Goal: Transaction & Acquisition: Purchase product/service

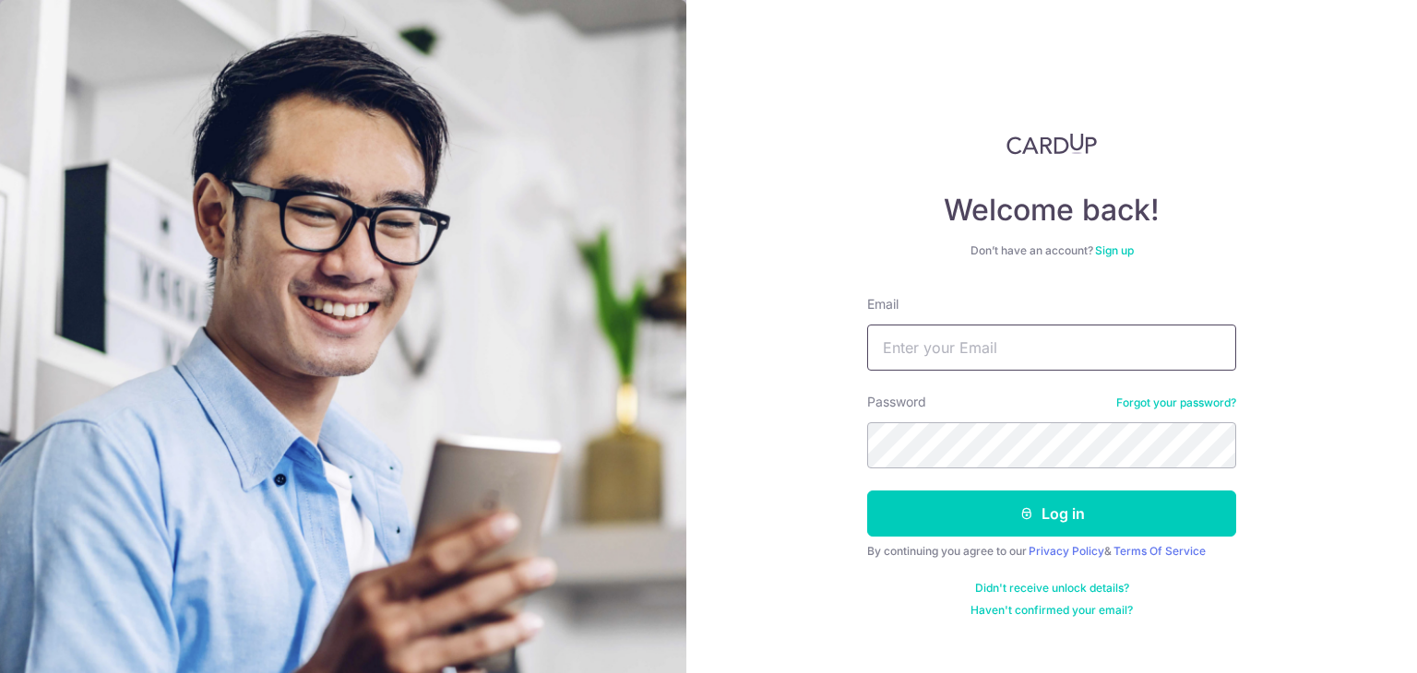
type input "chewjunfen@hotmail.com"
click at [867, 491] on button "Log in" at bounding box center [1051, 514] width 369 height 46
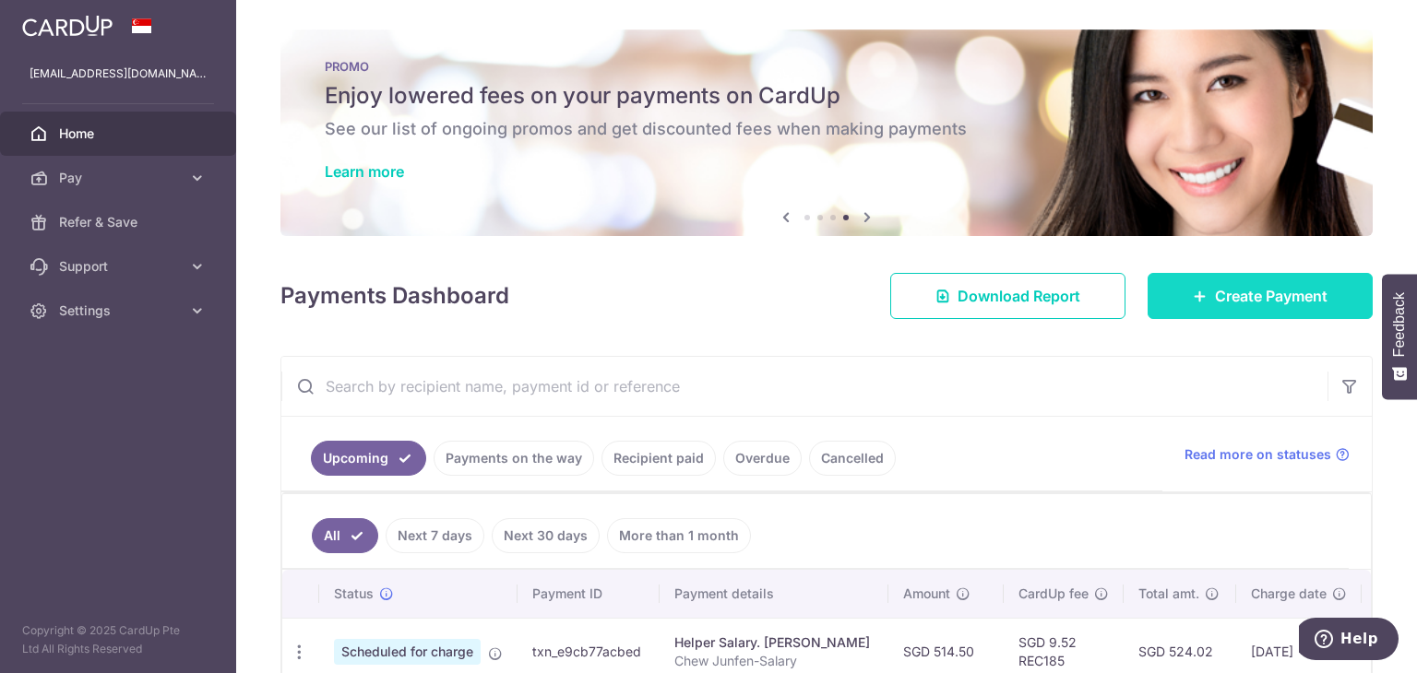
click at [1165, 303] on link "Create Payment" at bounding box center [1260, 296] width 225 height 46
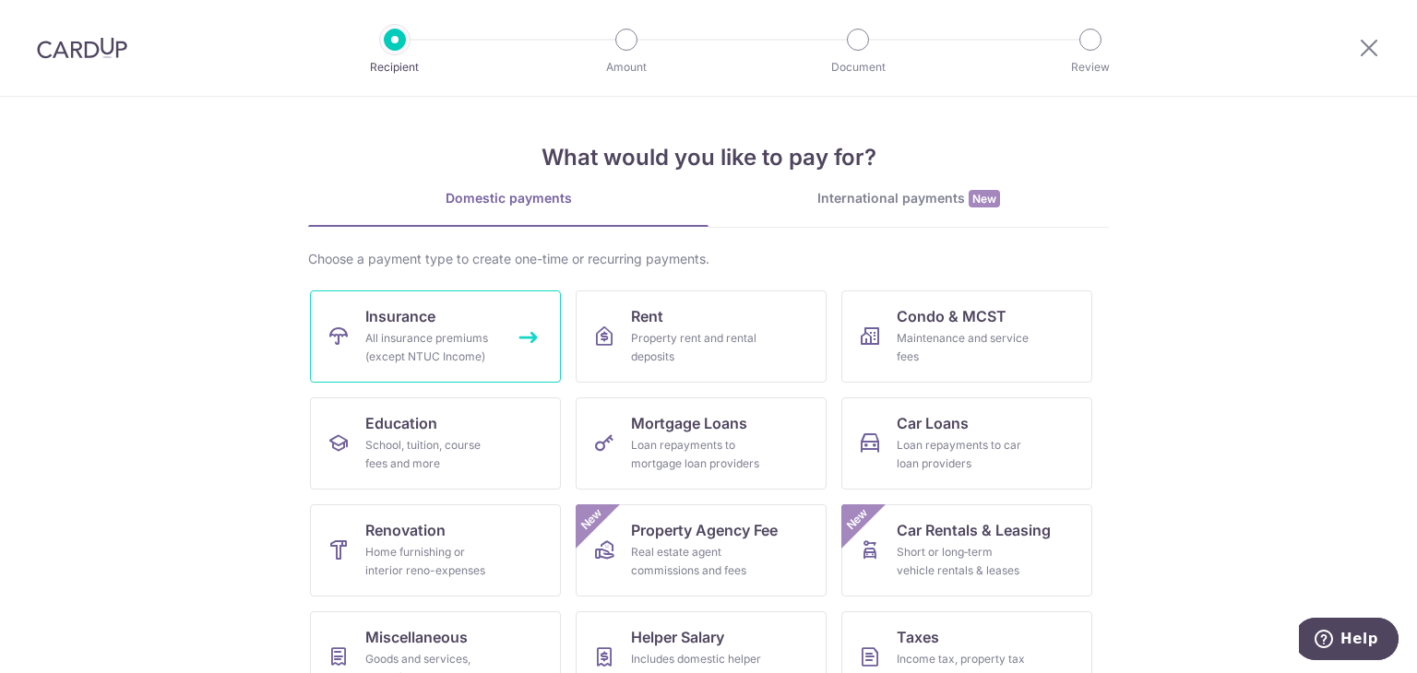
click at [458, 356] on div "All insurance premiums (except NTUC Income)" at bounding box center [431, 347] width 133 height 37
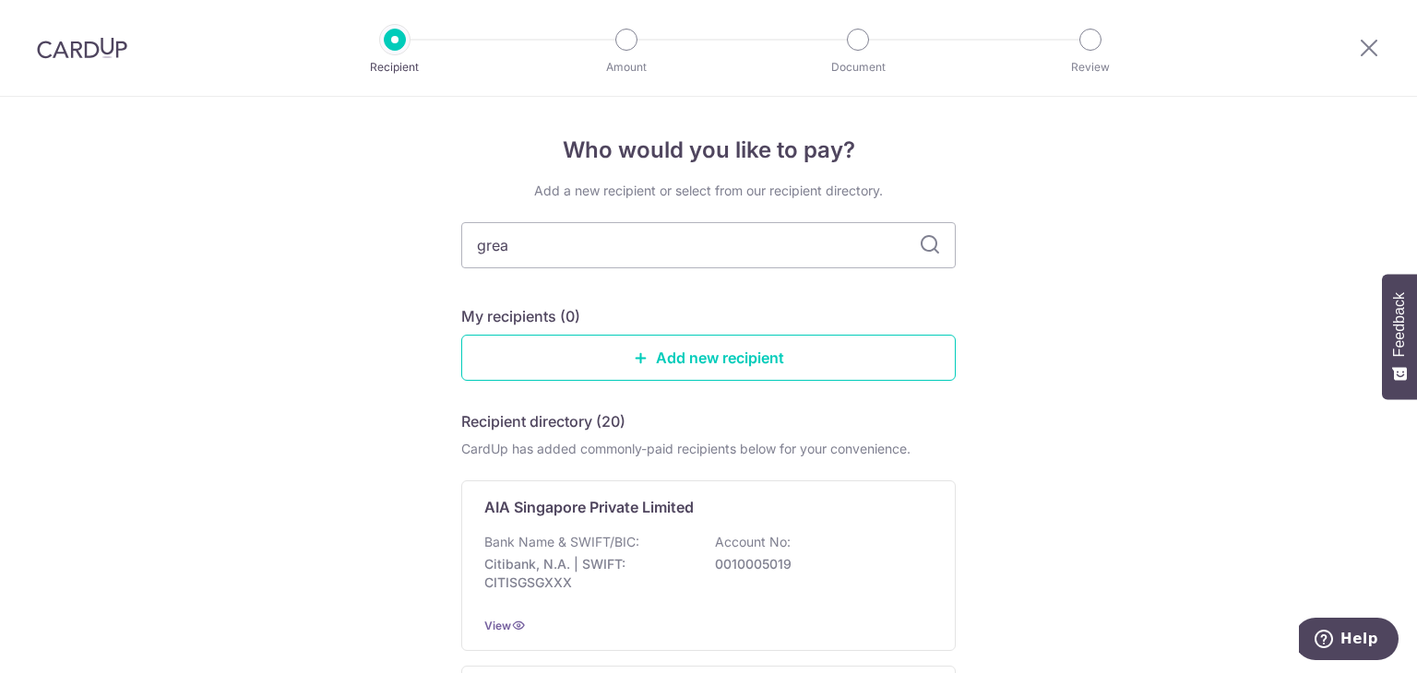
type input "great"
click at [1221, 423] on div "Who would you like to pay? Add a new recipient or select from our recipient dir…" at bounding box center [708, 459] width 1417 height 724
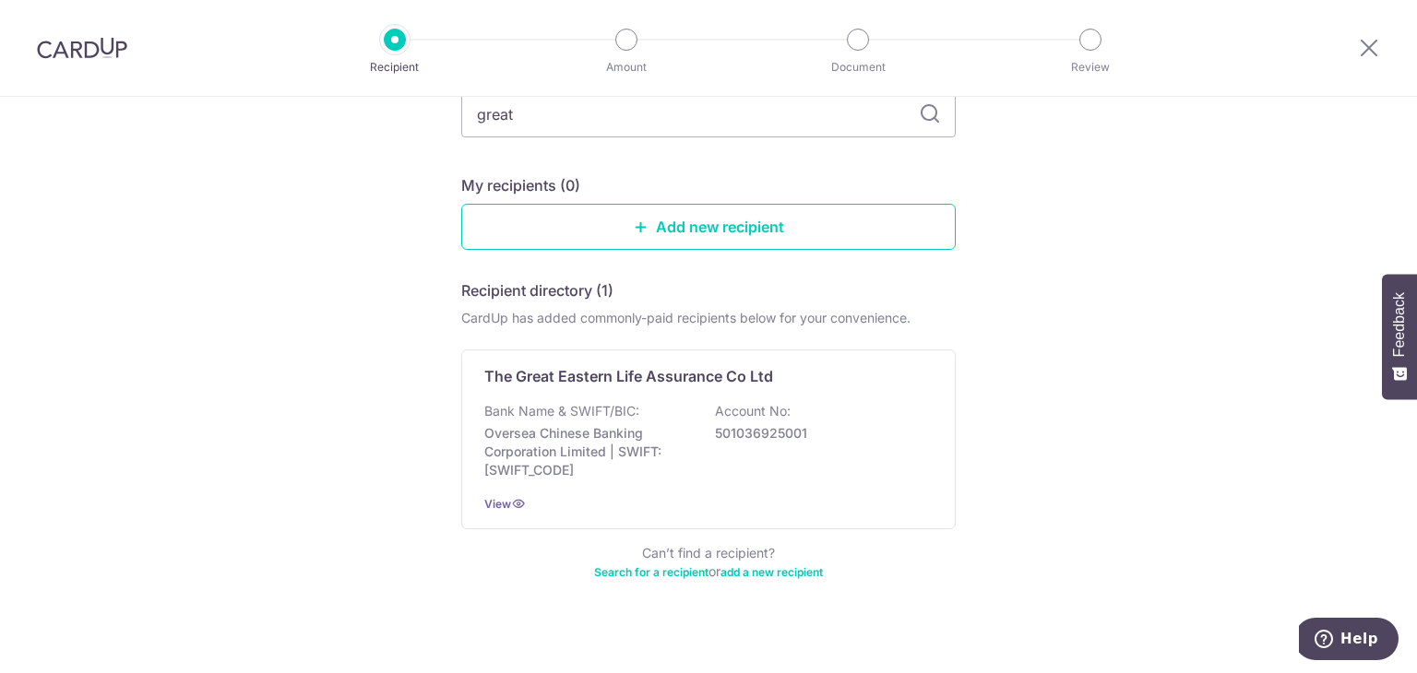
scroll to position [147, 0]
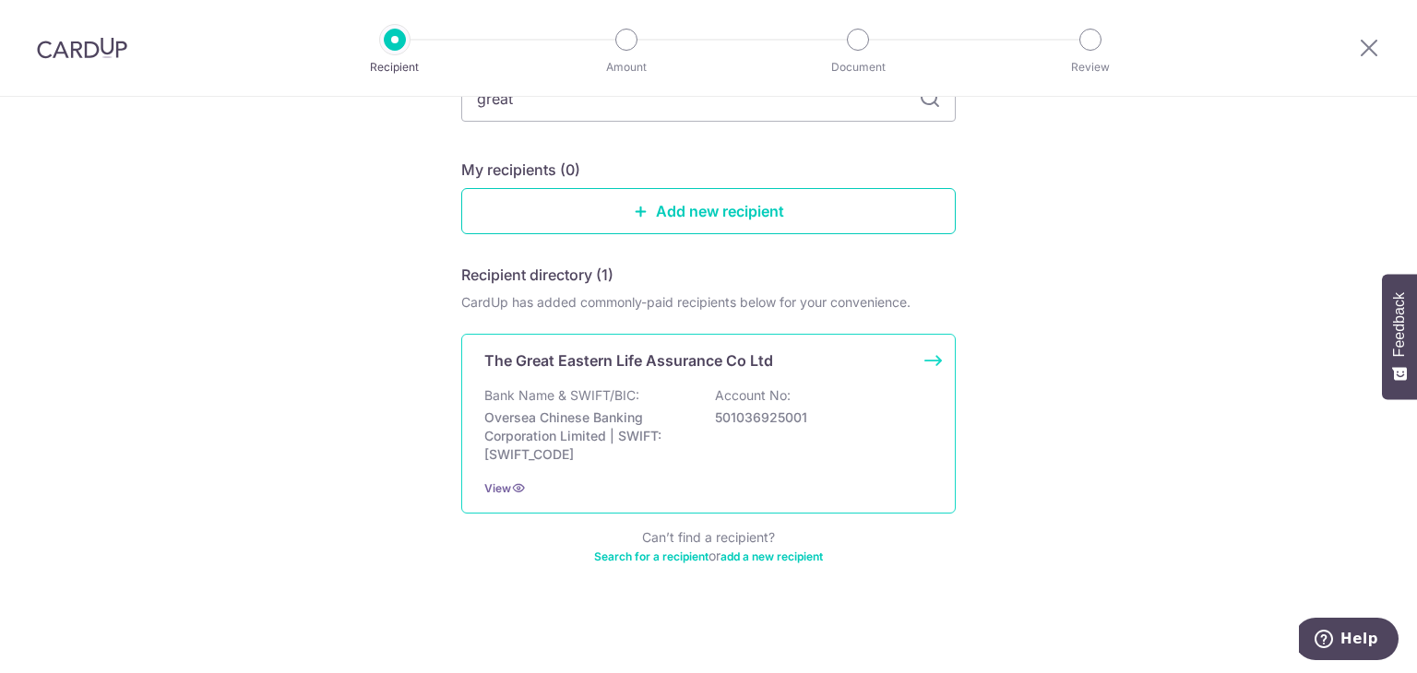
click at [745, 357] on p "The Great Eastern Life Assurance Co Ltd" at bounding box center [628, 361] width 289 height 22
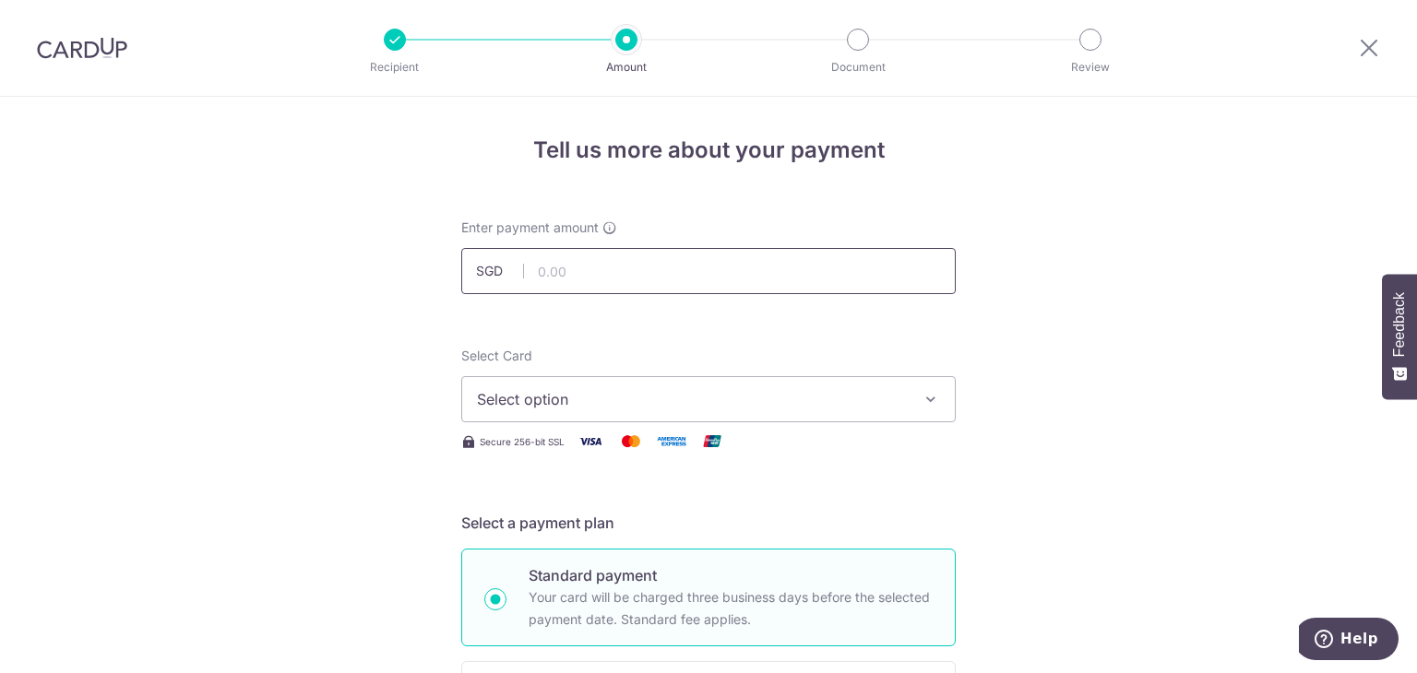
drag, startPoint x: 0, startPoint y: 0, endPoint x: 649, endPoint y: 270, distance: 702.7
click at [649, 270] on input "text" at bounding box center [708, 271] width 495 height 46
type input "5,000.00"
click at [745, 411] on button "Select option" at bounding box center [708, 399] width 495 height 46
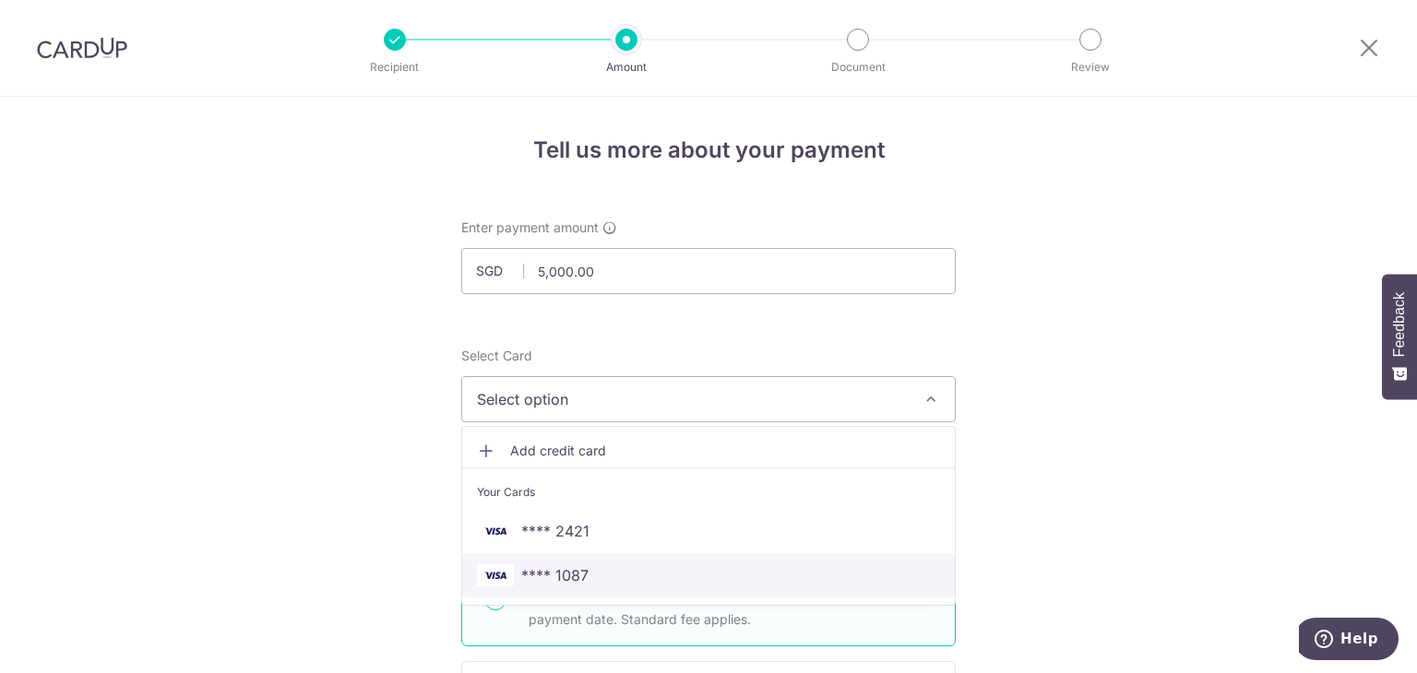
click at [602, 582] on span "**** 1087" at bounding box center [708, 576] width 463 height 22
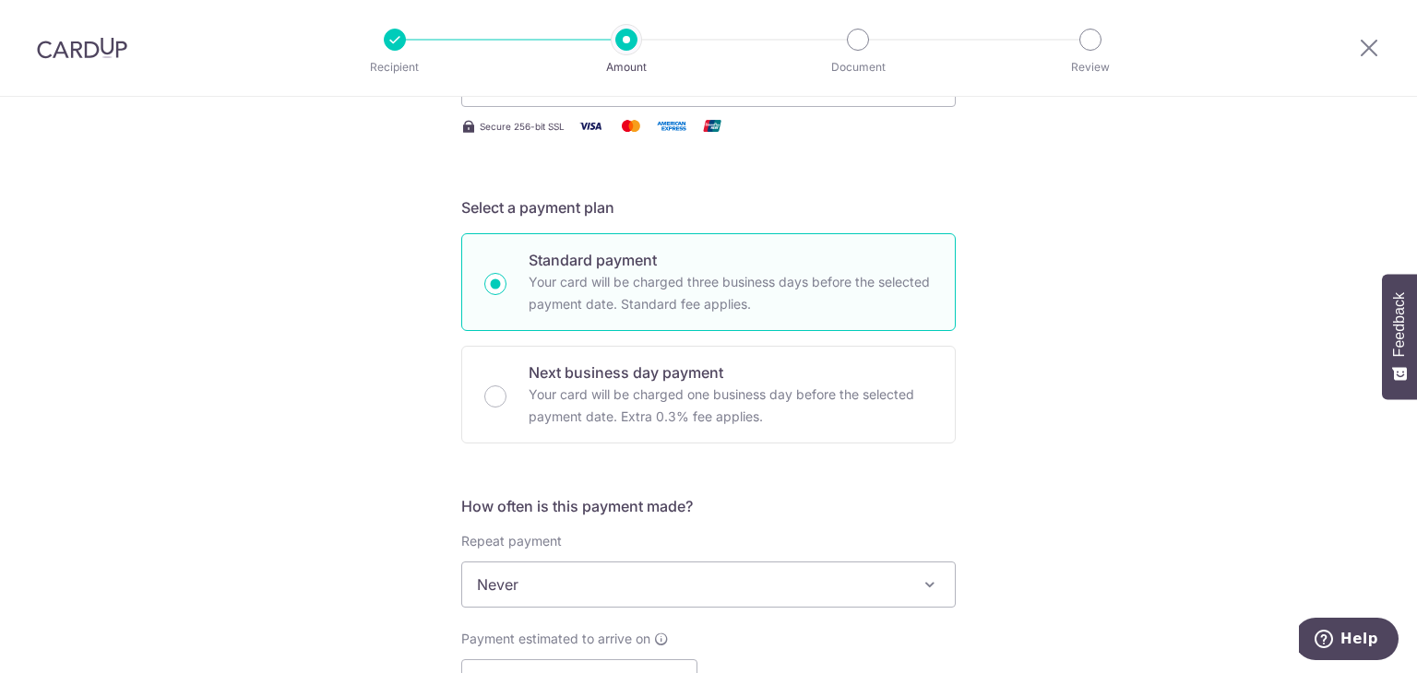
scroll to position [369, 0]
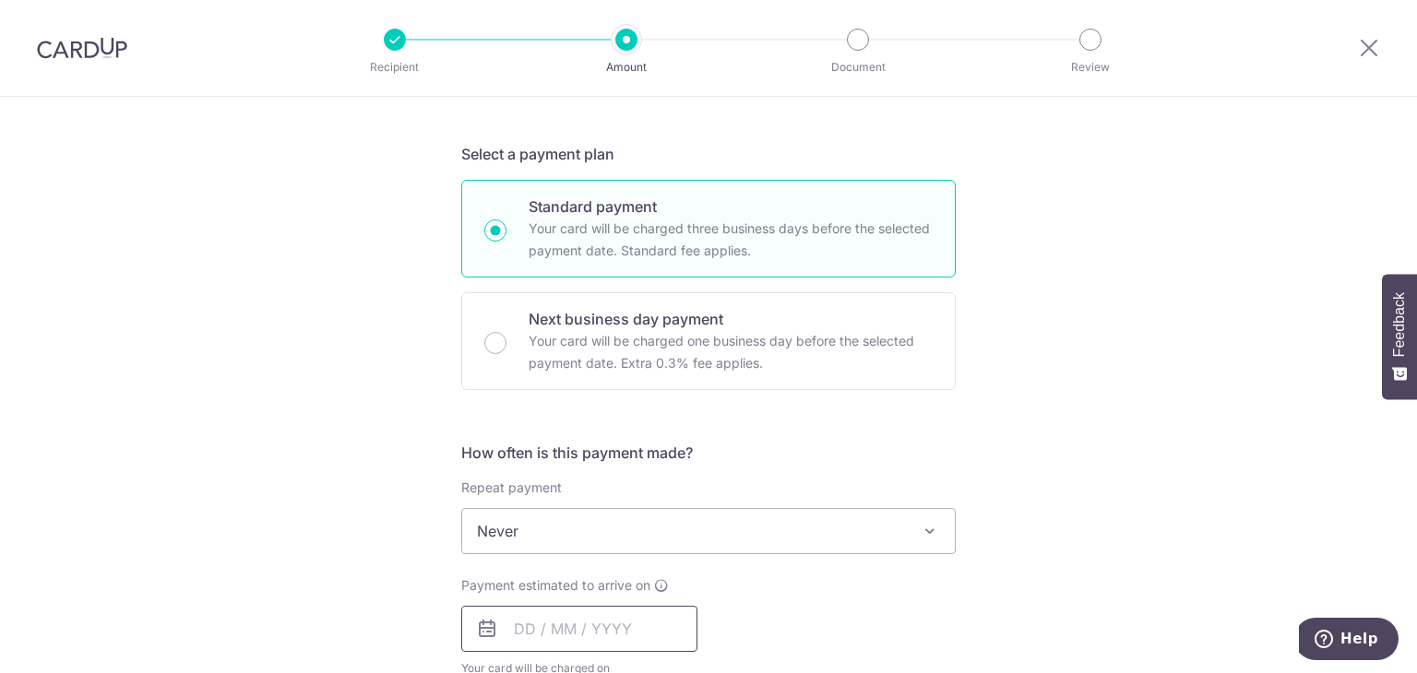
click at [512, 617] on input "text" at bounding box center [579, 629] width 236 height 46
click at [1044, 546] on div "Tell us more about your payment Enter payment amount SGD 5,000.00 5000.00 Selec…" at bounding box center [708, 562] width 1417 height 1669
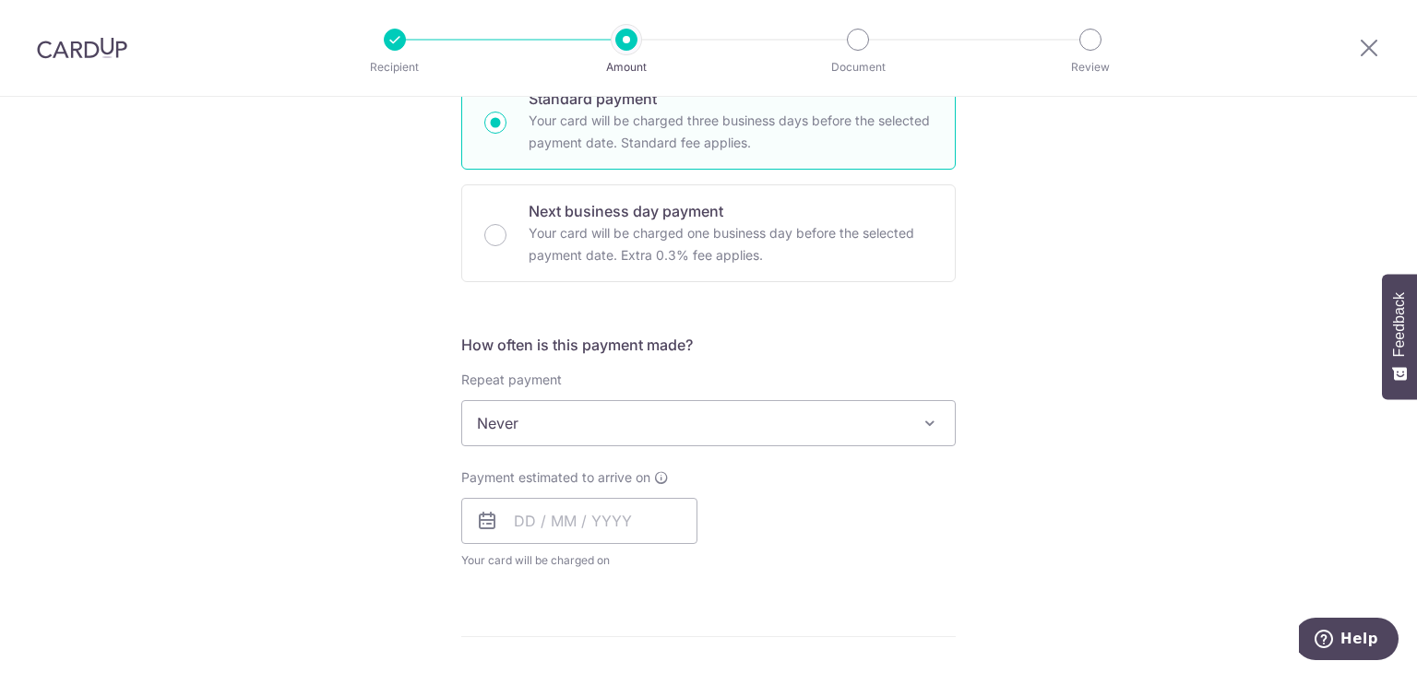
scroll to position [480, 0]
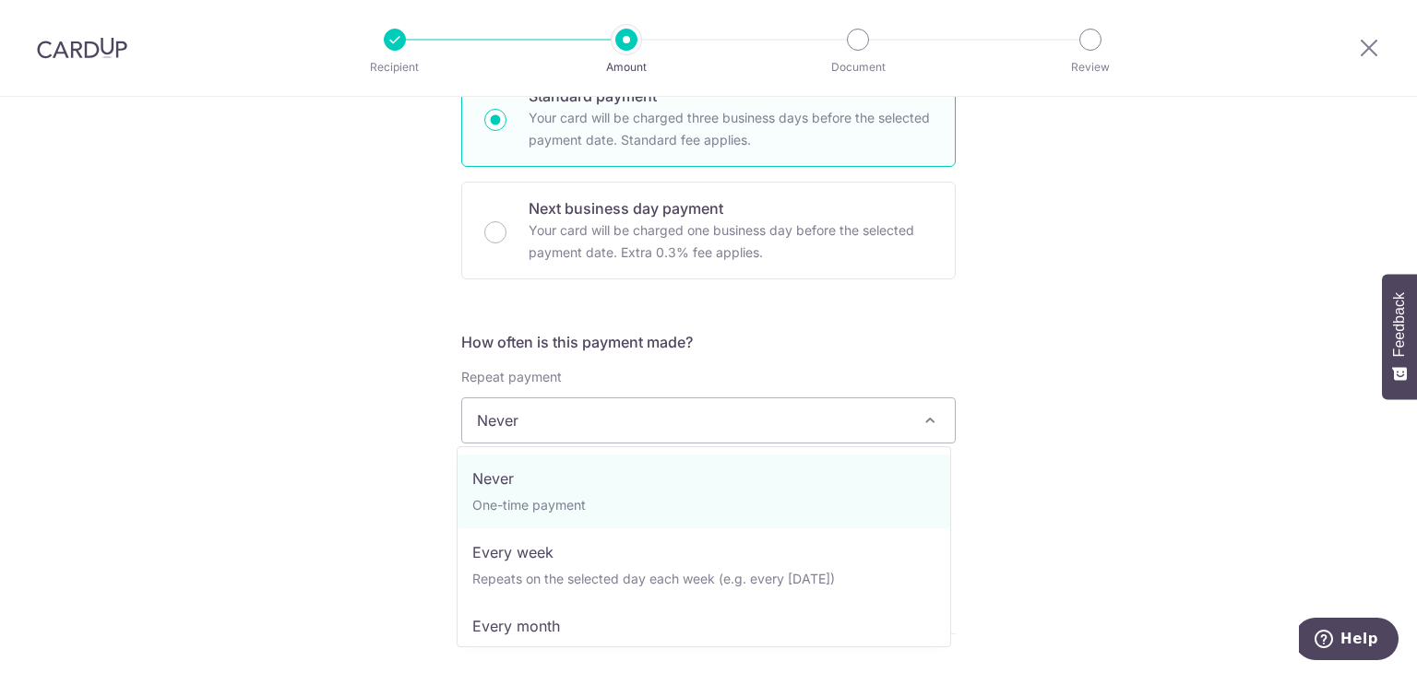
click at [801, 416] on span "Never" at bounding box center [708, 421] width 493 height 44
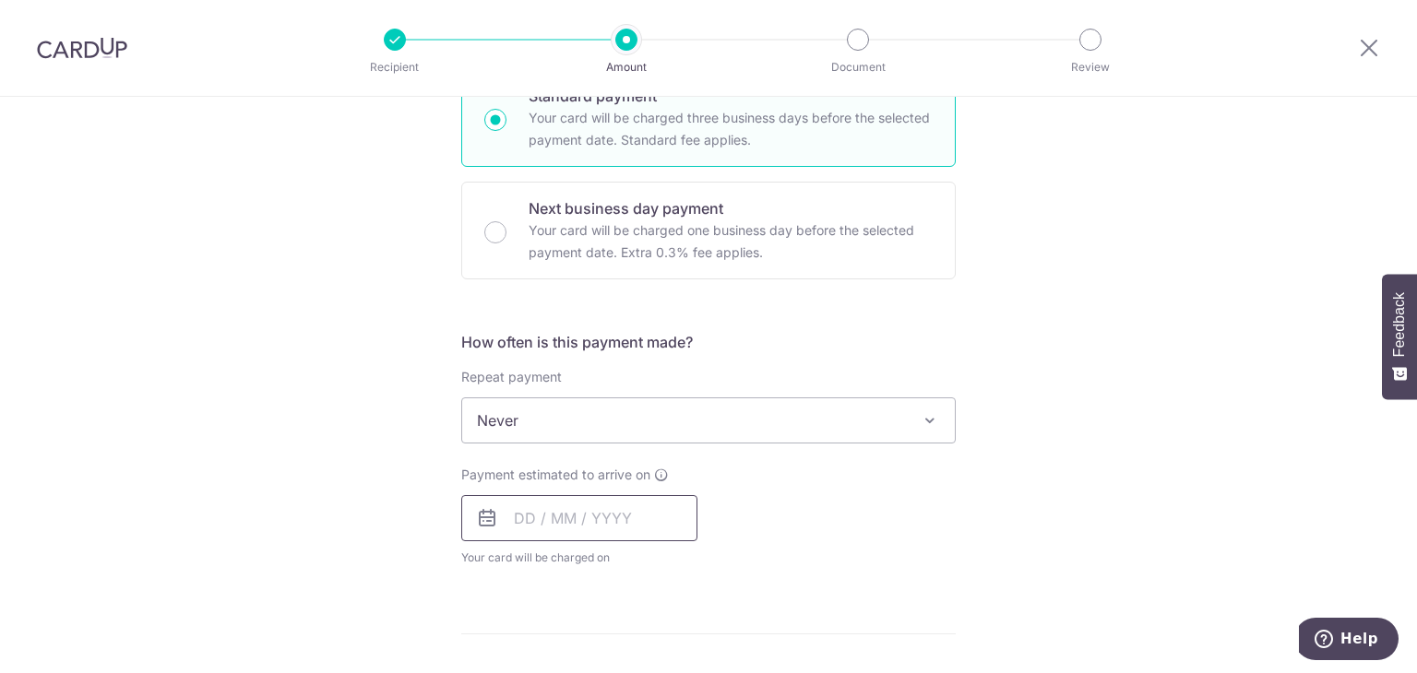
click at [593, 506] on input "text" at bounding box center [579, 518] width 236 height 46
click at [933, 532] on div "Payment estimated to arrive on Prev Next Sep Oct Nov Dec 2025 2026 2027 2028 20…" at bounding box center [708, 516] width 517 height 101
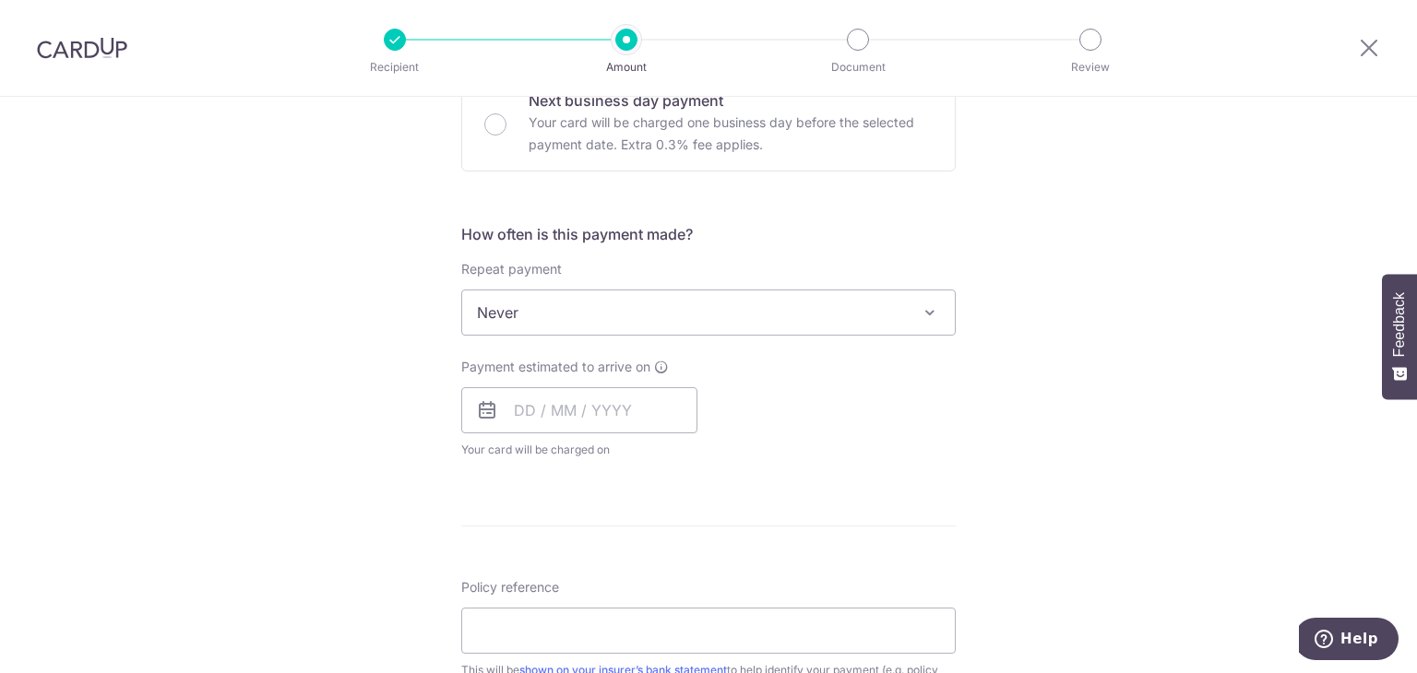
scroll to position [590, 0]
click at [524, 412] on input "text" at bounding box center [579, 408] width 236 height 46
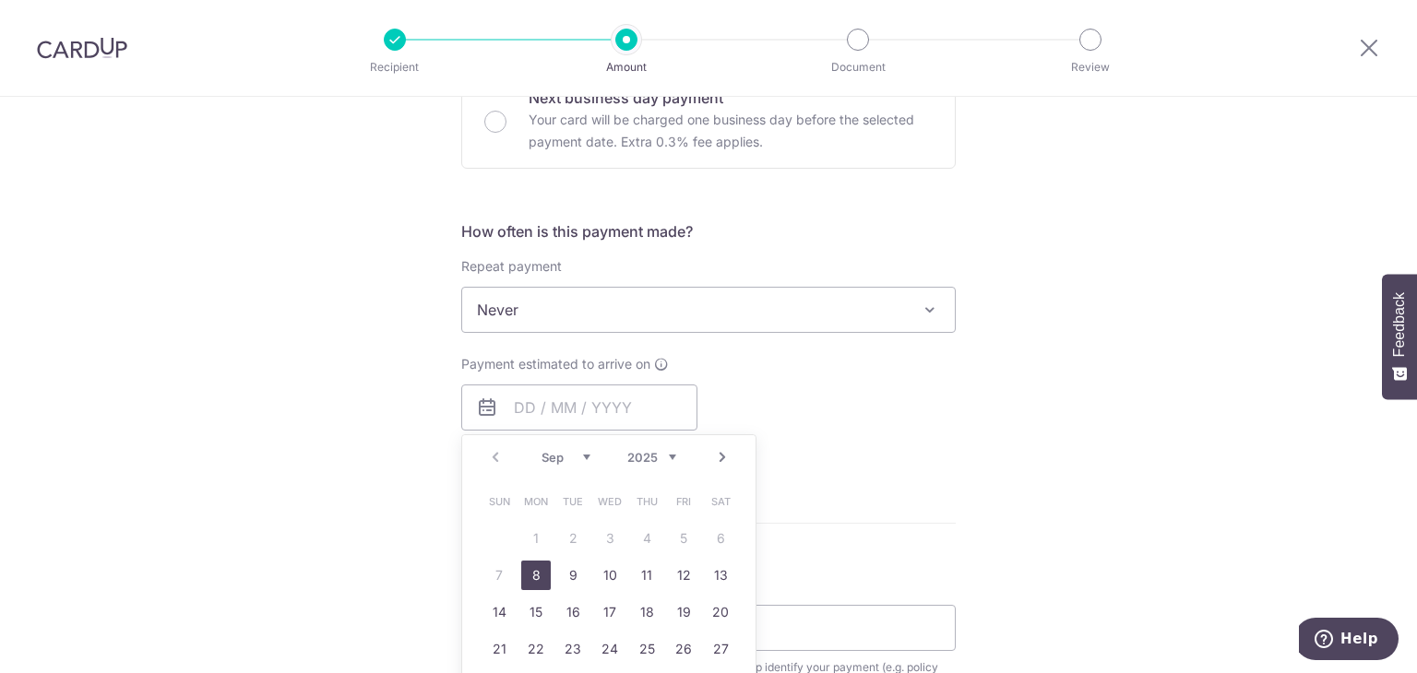
click at [529, 574] on link "8" at bounding box center [536, 576] width 30 height 30
type input "[DATE]"
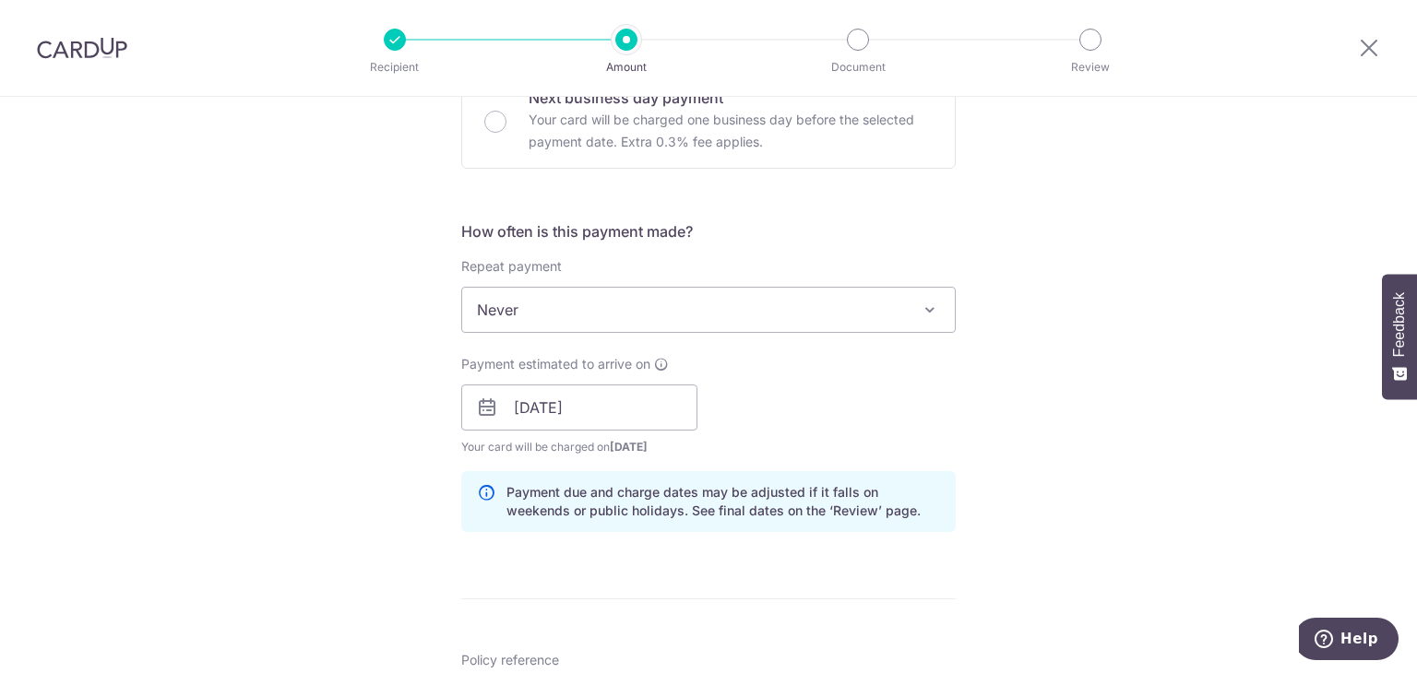
click at [911, 374] on div "Payment estimated to arrive on 08/09/2025 Prev Next Sep Oct Nov Dec 2025 2026 2…" at bounding box center [708, 405] width 517 height 101
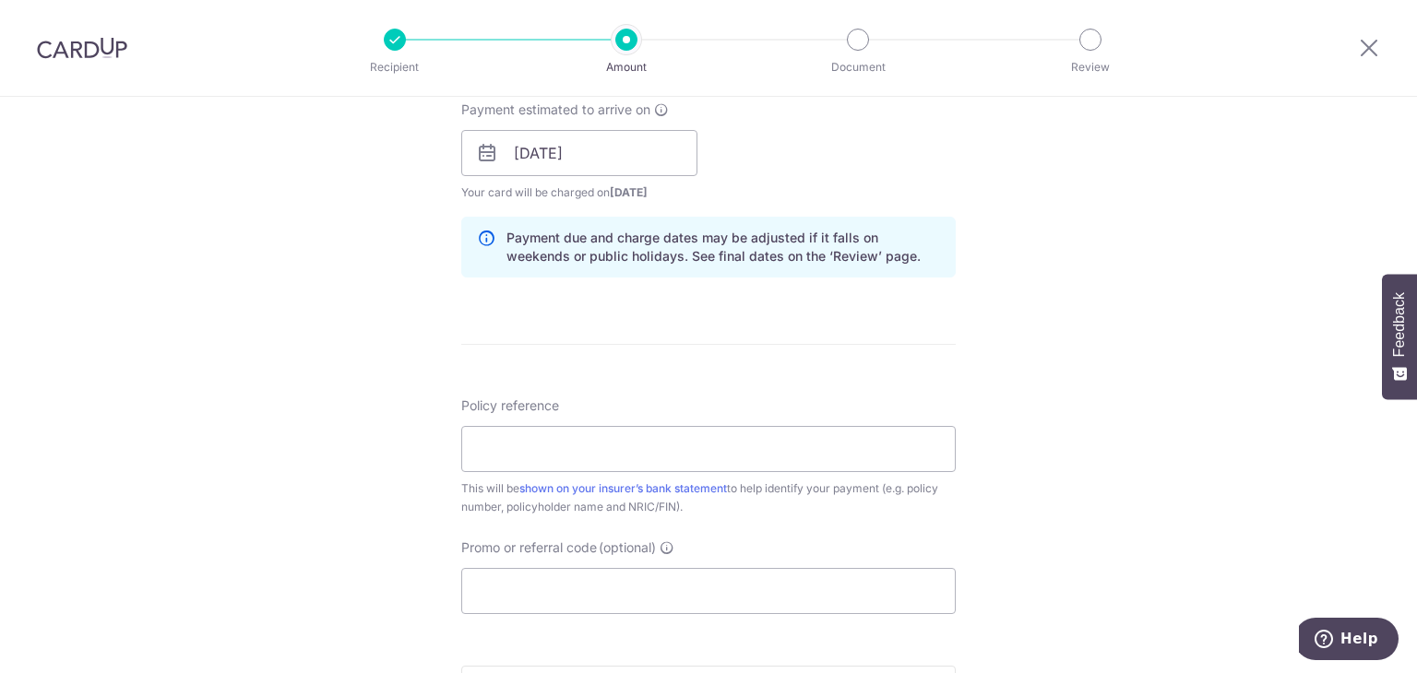
scroll to position [849, 0]
click at [723, 435] on input "Policy reference" at bounding box center [708, 446] width 495 height 46
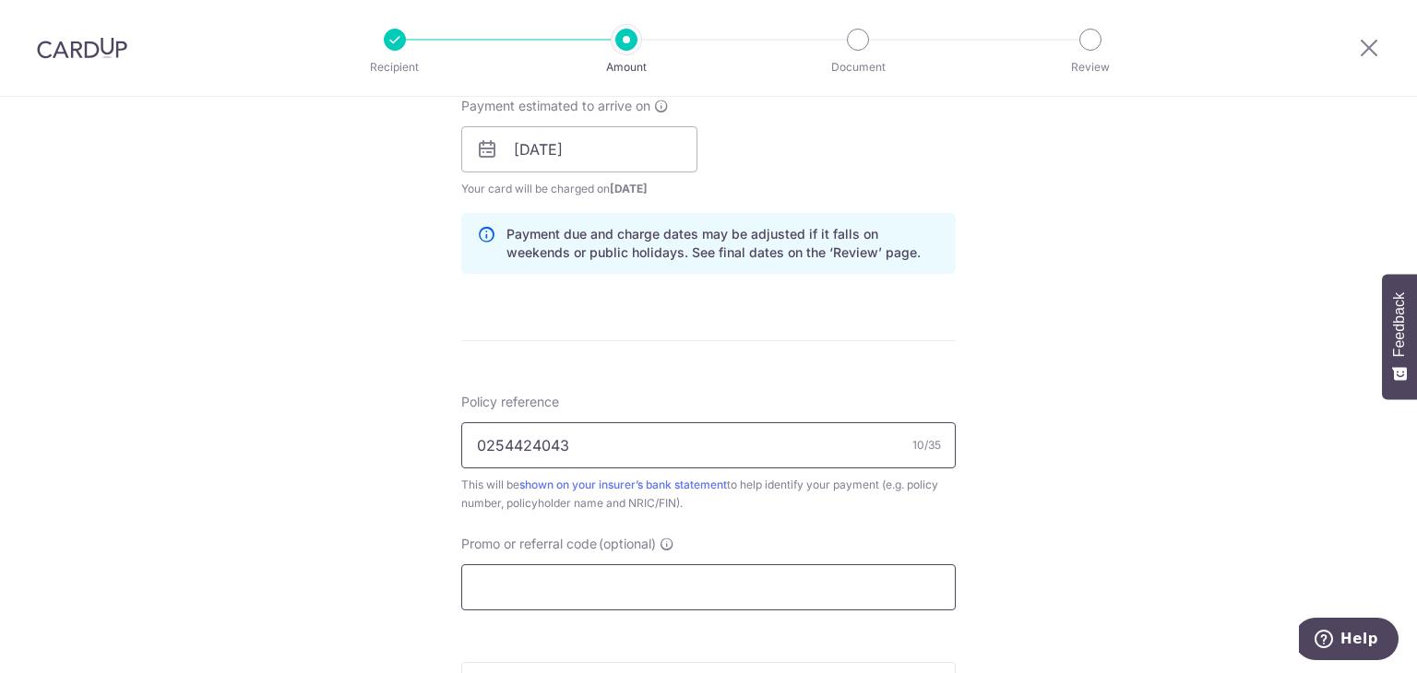
type input "0254424043"
click at [641, 580] on input "Promo or referral code (optional)" at bounding box center [708, 588] width 495 height 46
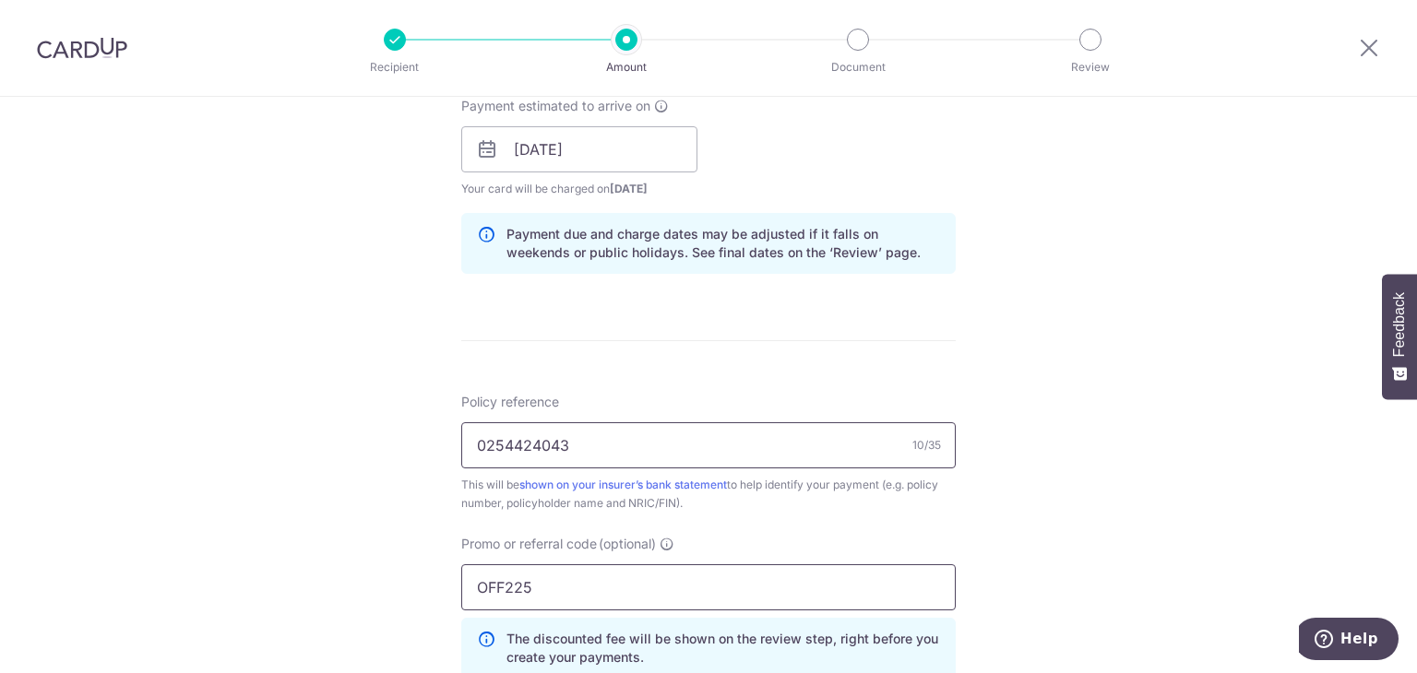
type input "OFF225"
click at [661, 447] on input "0254424043" at bounding box center [708, 446] width 495 height 46
type input "0254424043-ChewJunfen-S8233395I"
click at [1035, 509] on div "Tell us more about your payment Enter payment amount SGD 5,000.00 5000.00 Selec…" at bounding box center [708, 162] width 1417 height 1828
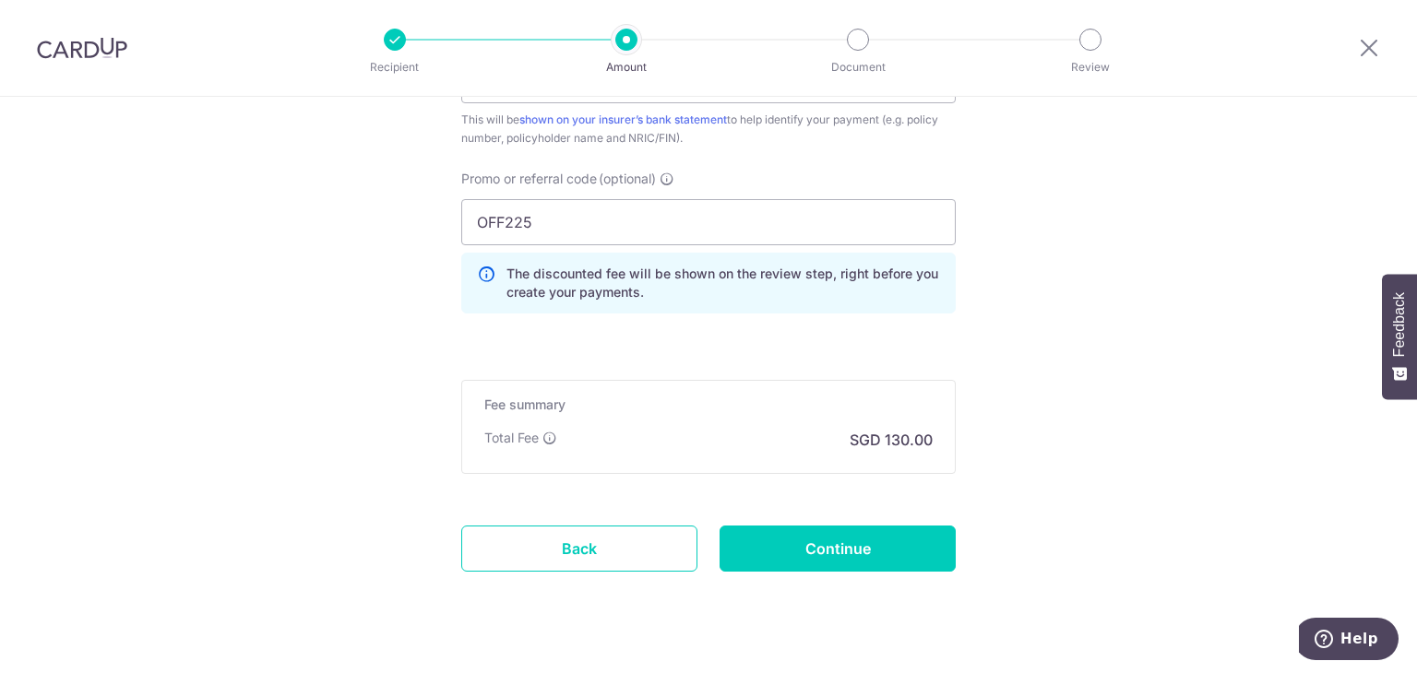
scroll to position [1218, 0]
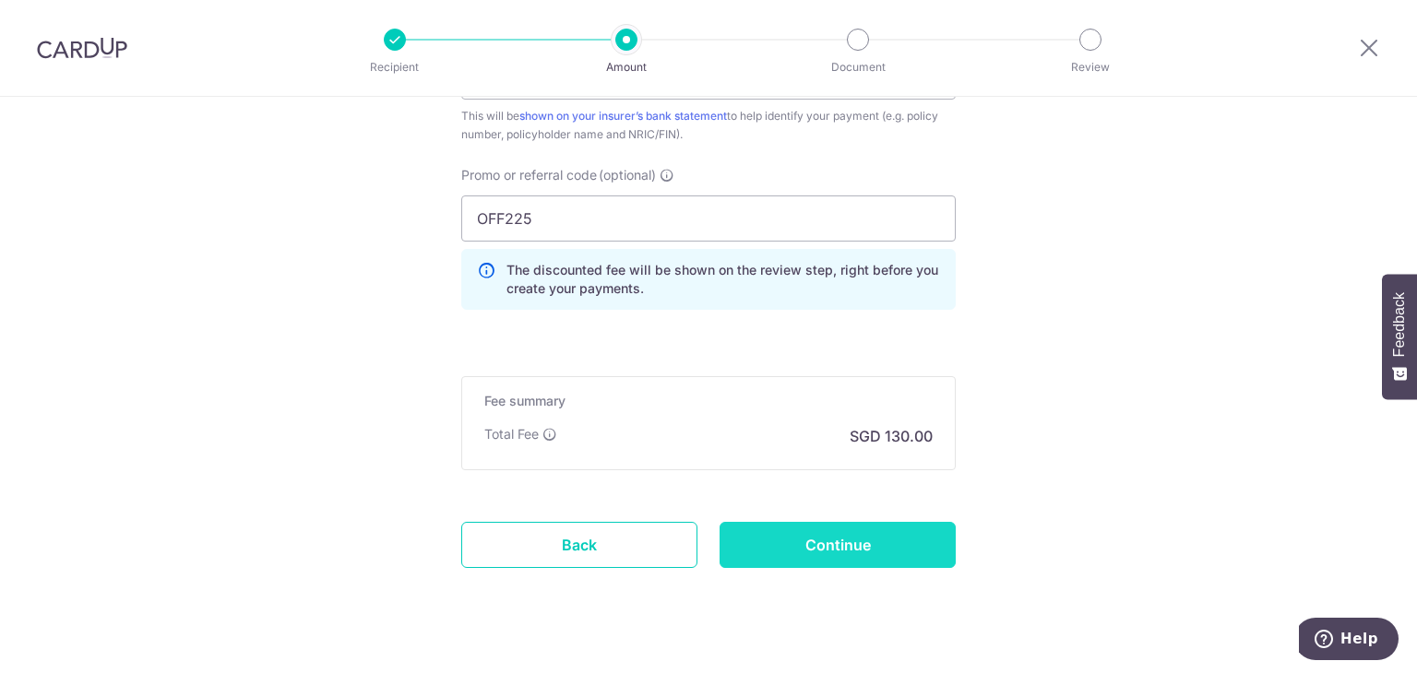
click at [875, 525] on input "Continue" at bounding box center [838, 545] width 236 height 46
type input "Create Schedule"
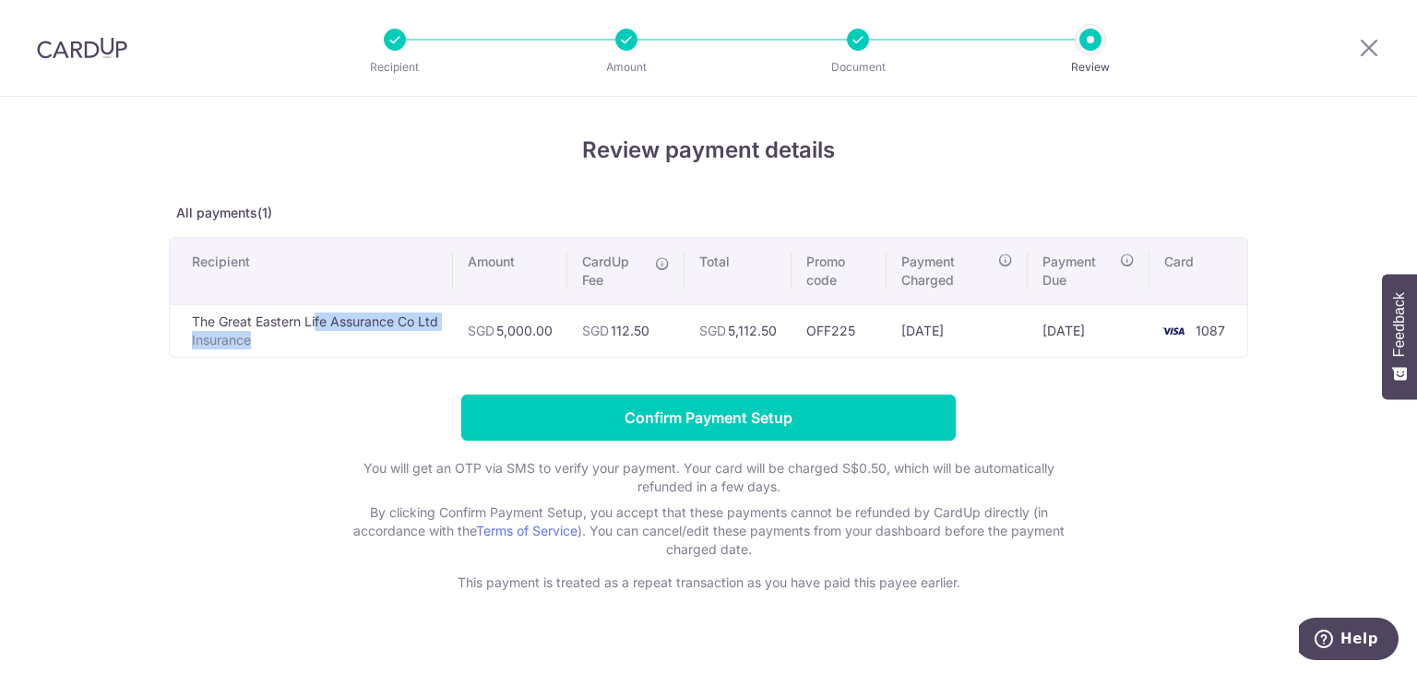
drag, startPoint x: 247, startPoint y: 347, endPoint x: 192, endPoint y: 326, distance: 59.3
click at [192, 326] on td "The Great Eastern Life Assurance Co Ltd Insurance" at bounding box center [311, 330] width 283 height 53
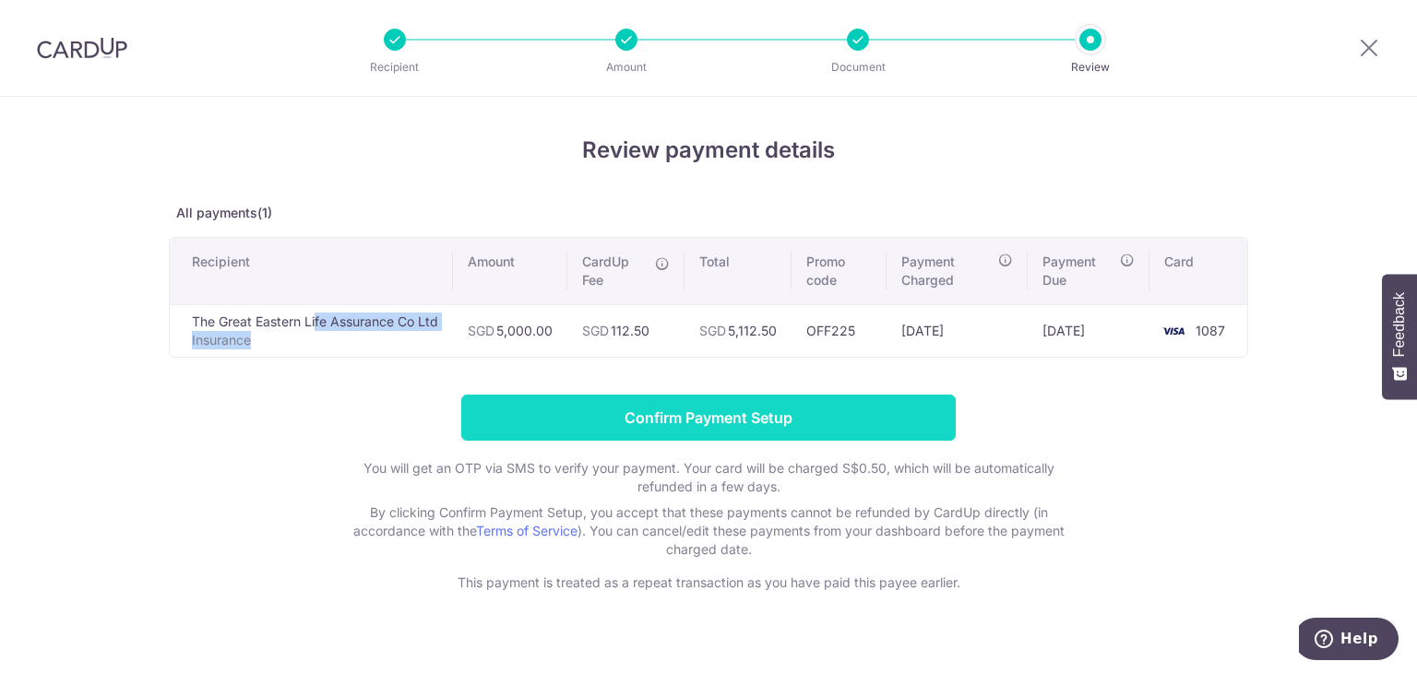
click at [658, 400] on input "Confirm Payment Setup" at bounding box center [708, 418] width 495 height 46
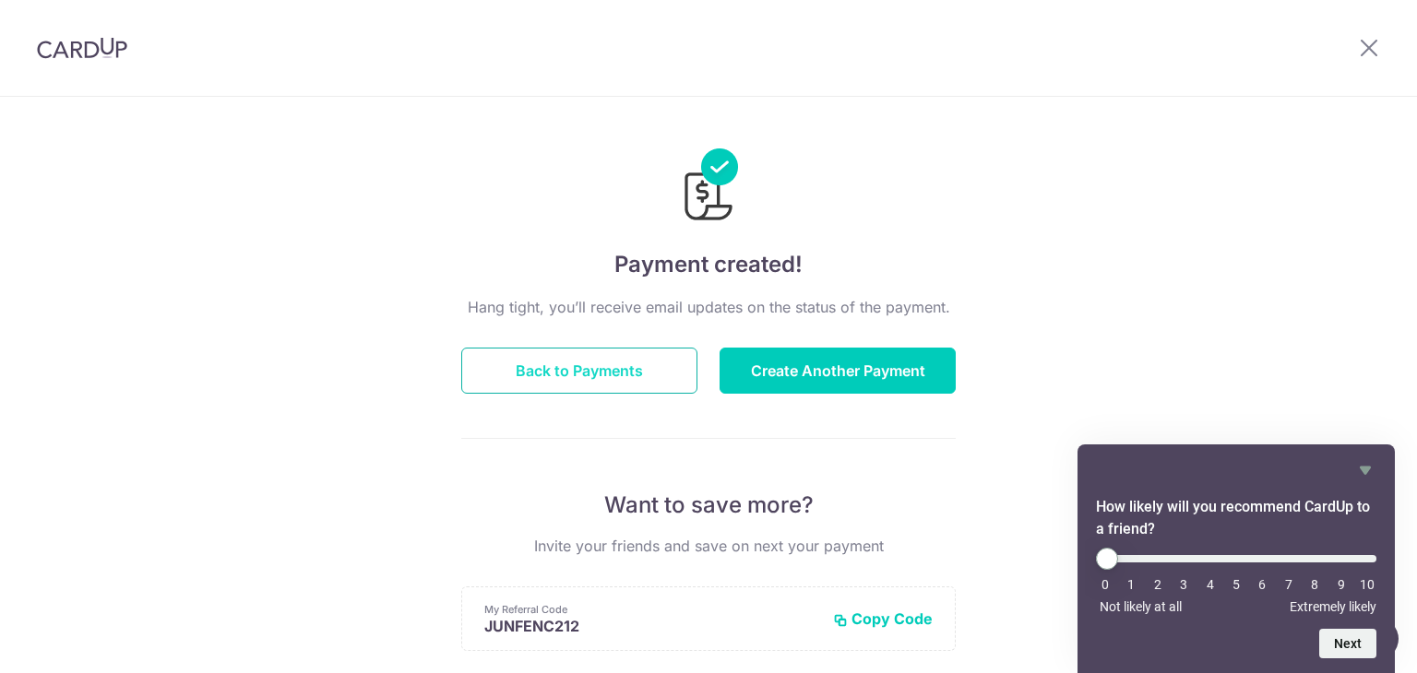
click at [649, 370] on button "Back to Payments" at bounding box center [579, 371] width 236 height 46
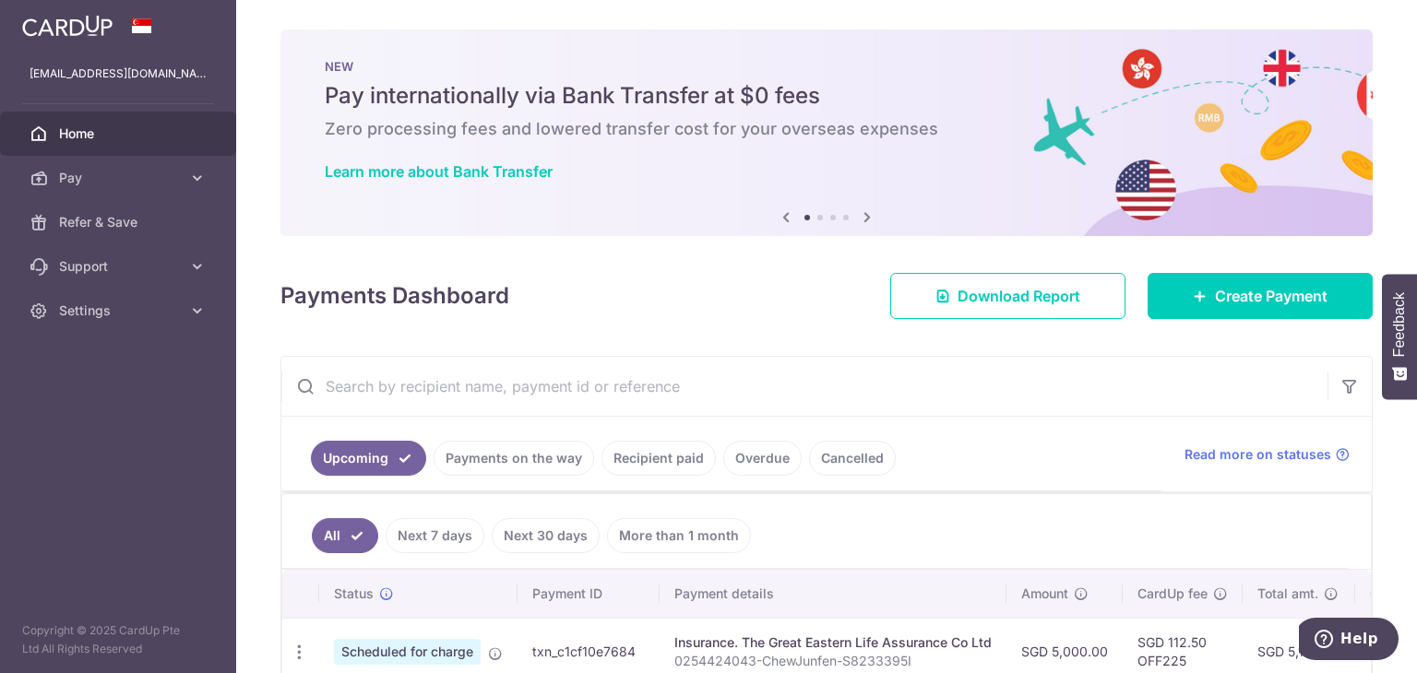
click at [792, 304] on div "Payments Dashboard Download Report Create Payment" at bounding box center [826, 293] width 1092 height 54
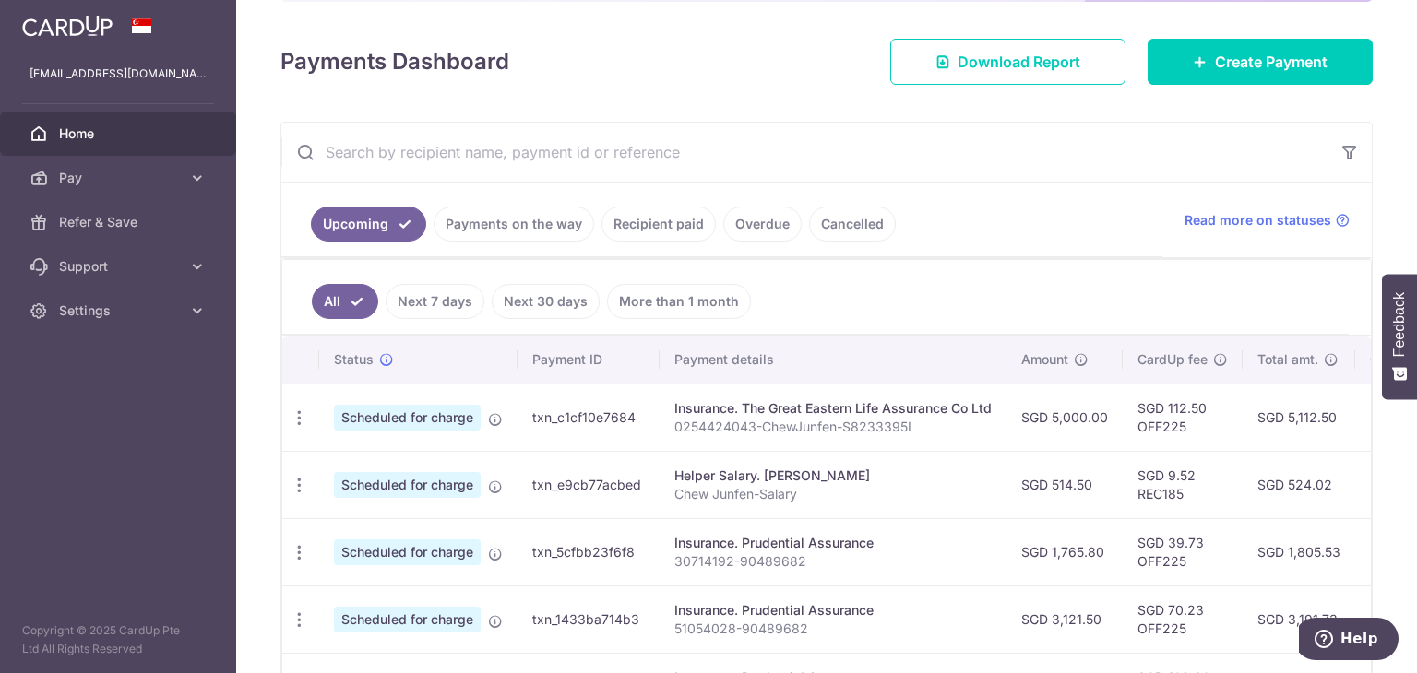
scroll to position [258, 0]
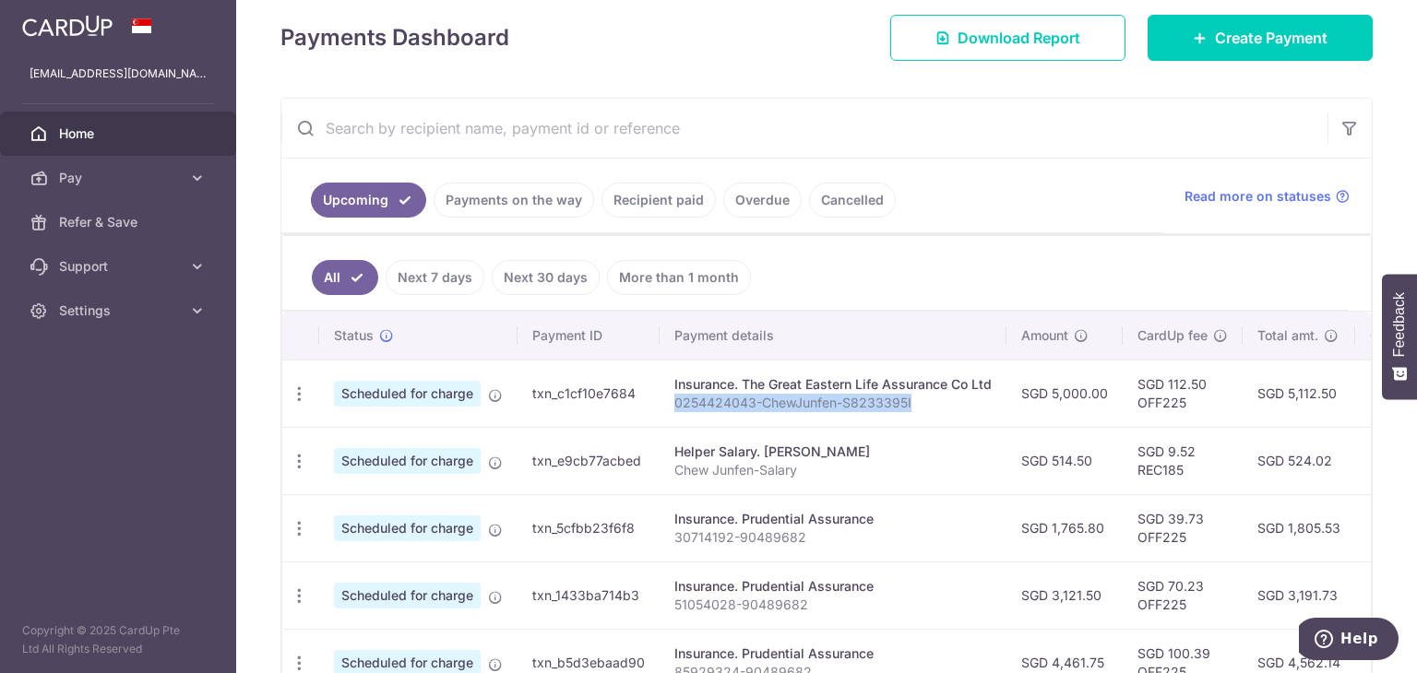
drag, startPoint x: 931, startPoint y: 411, endPoint x: 673, endPoint y: 403, distance: 258.4
click at [673, 403] on td "Insurance. The Great Eastern Life Assurance Co Ltd 0254424043-ChewJunfen-S82333…" at bounding box center [833, 393] width 347 height 67
copy p "0254424043-ChewJunfen-S8233395I"
click at [926, 414] on td "Insurance. The Great Eastern Life Assurance Co Ltd 0254424043-ChewJunfen-S82333…" at bounding box center [833, 393] width 347 height 67
drag, startPoint x: 925, startPoint y: 406, endPoint x: 679, endPoint y: 380, distance: 247.7
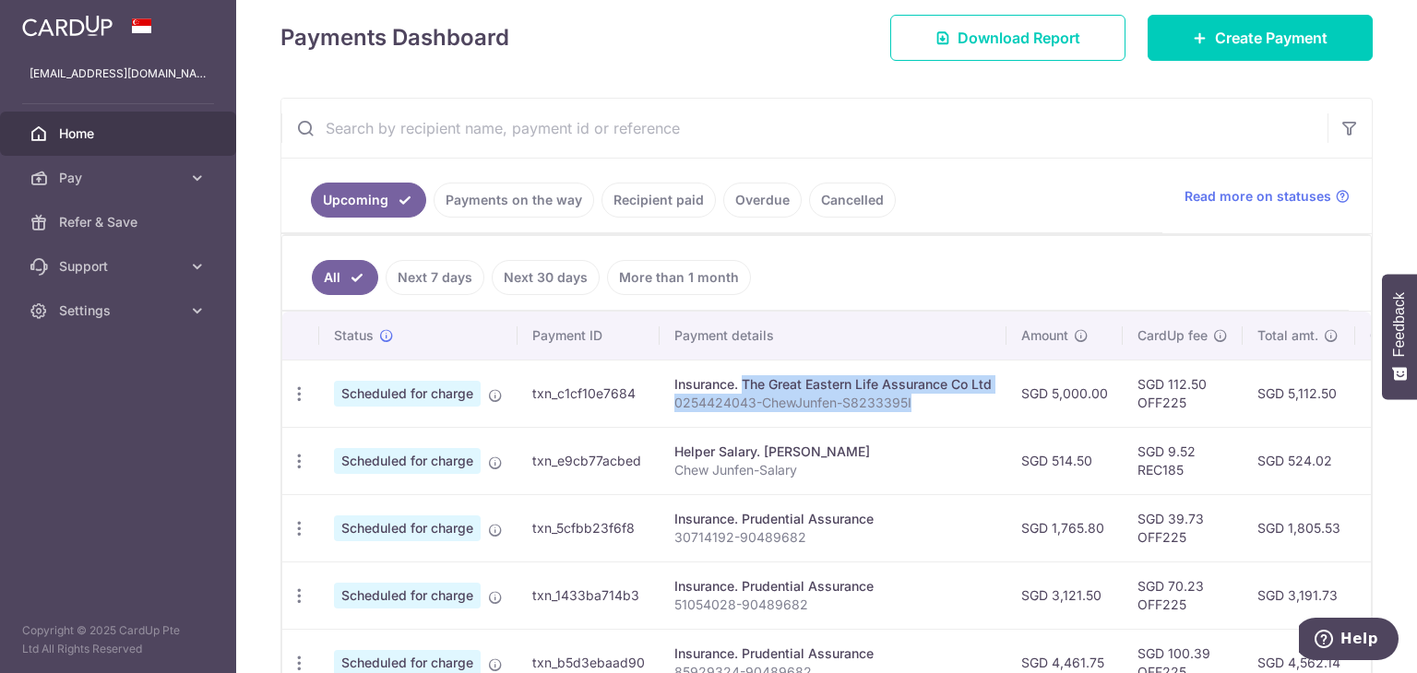
click at [679, 380] on td "Insurance. The Great Eastern Life Assurance Co Ltd 0254424043-ChewJunfen-S82333…" at bounding box center [833, 393] width 347 height 67
copy td "Insurance. The Great Eastern Life Assurance Co Ltd 0254424043-ChewJunfen-S82333…"
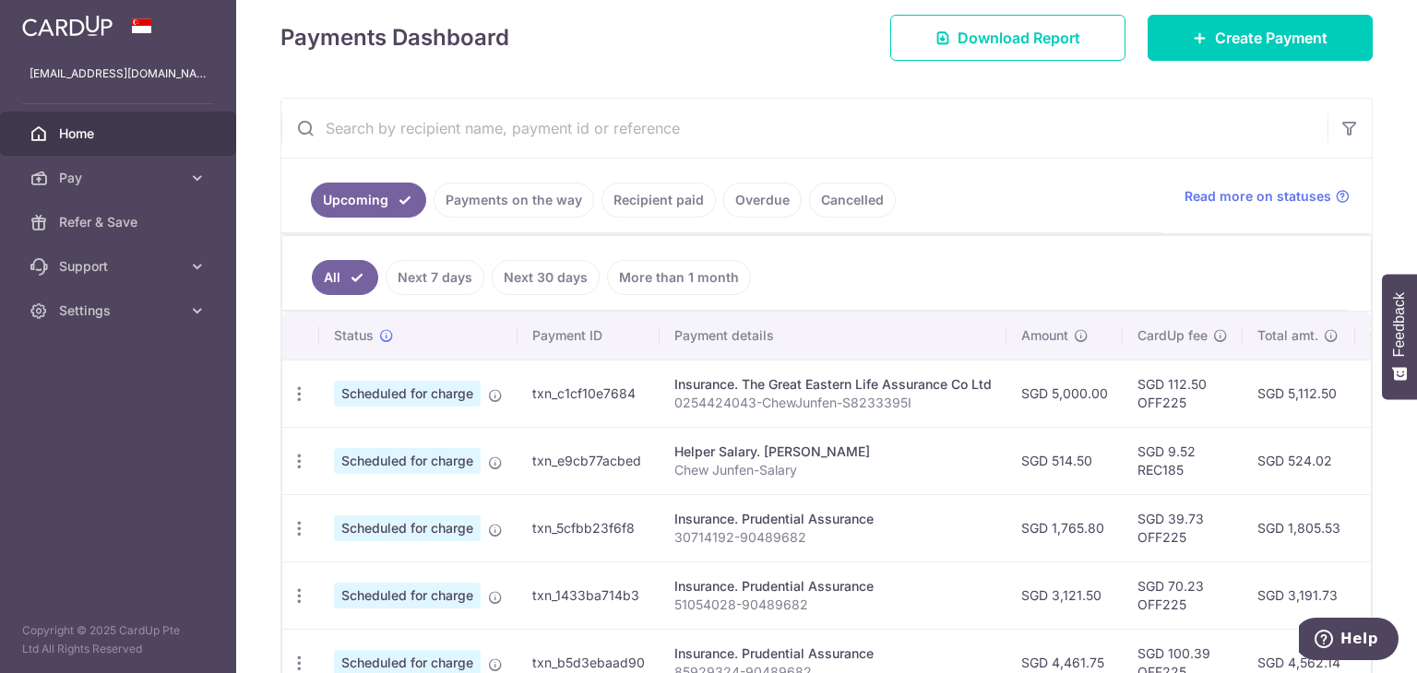
click at [448, 270] on link "Next 7 days" at bounding box center [435, 277] width 99 height 35
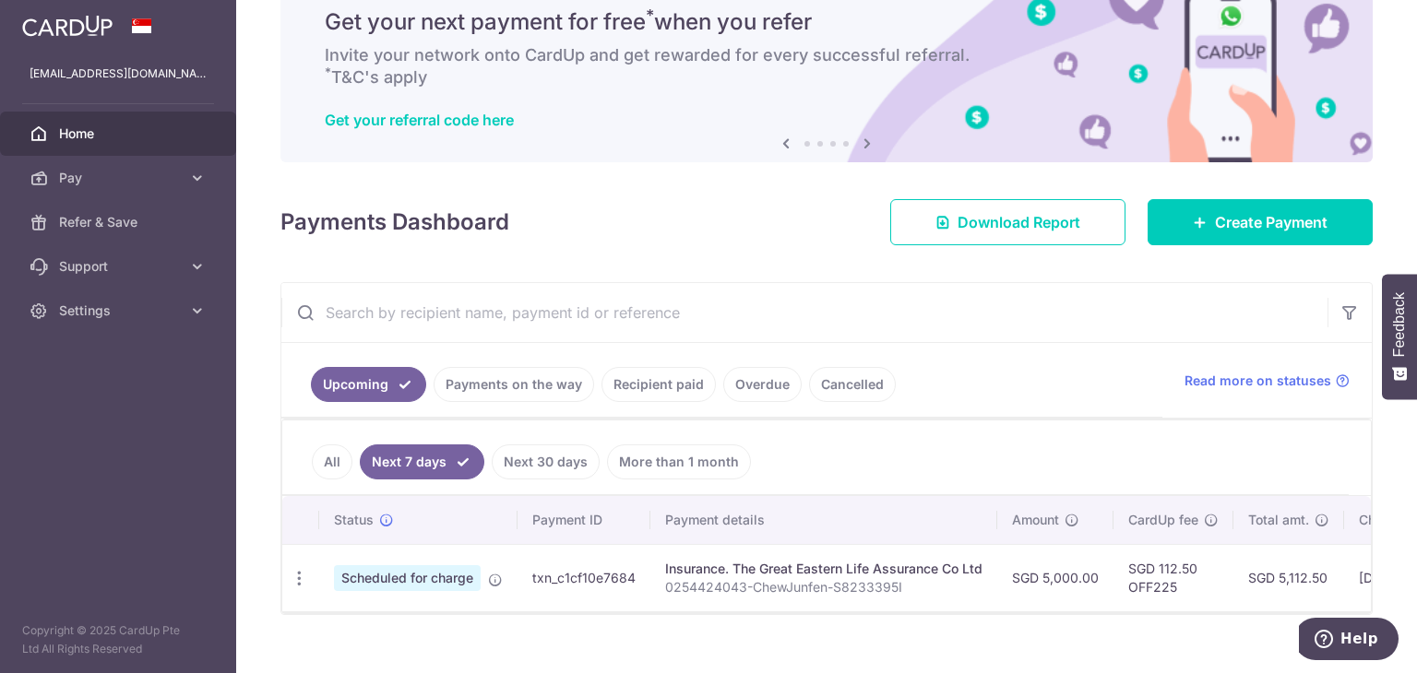
scroll to position [109, 0]
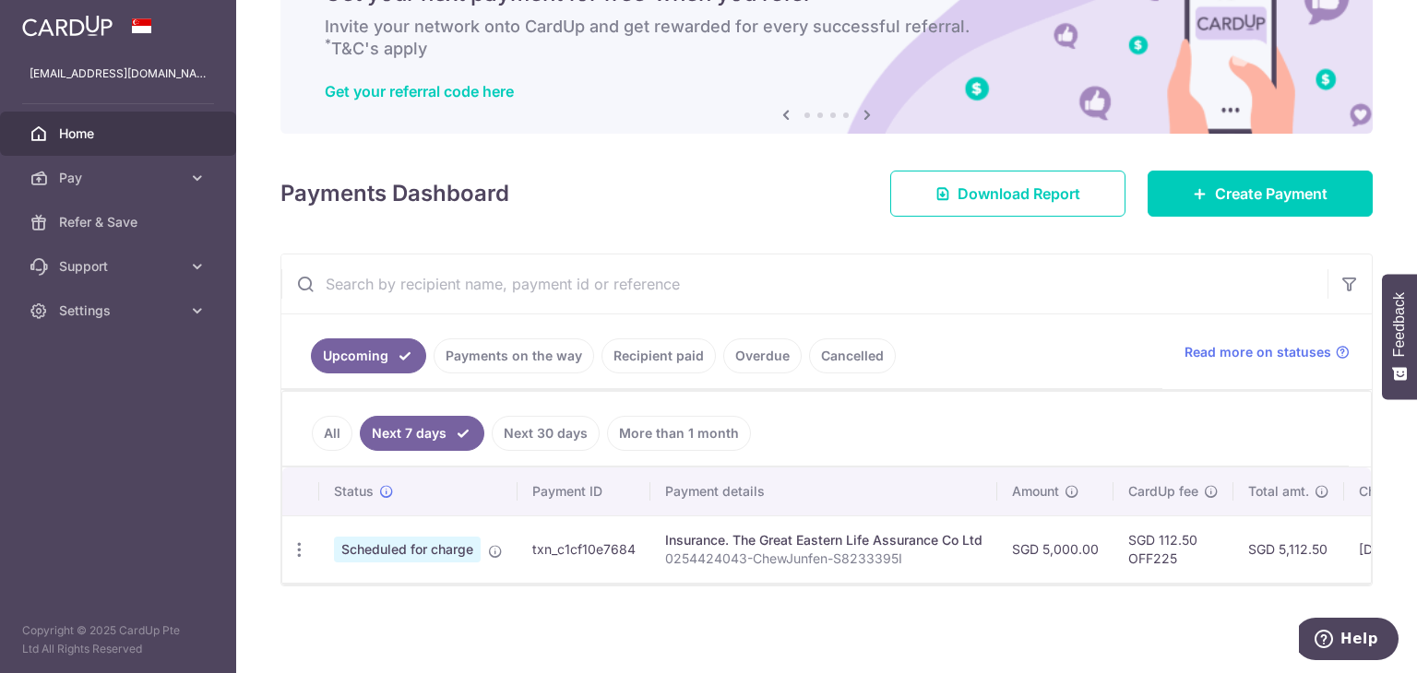
click at [562, 432] on link "Next 30 days" at bounding box center [546, 433] width 108 height 35
